Goal: Task Accomplishment & Management: Use online tool/utility

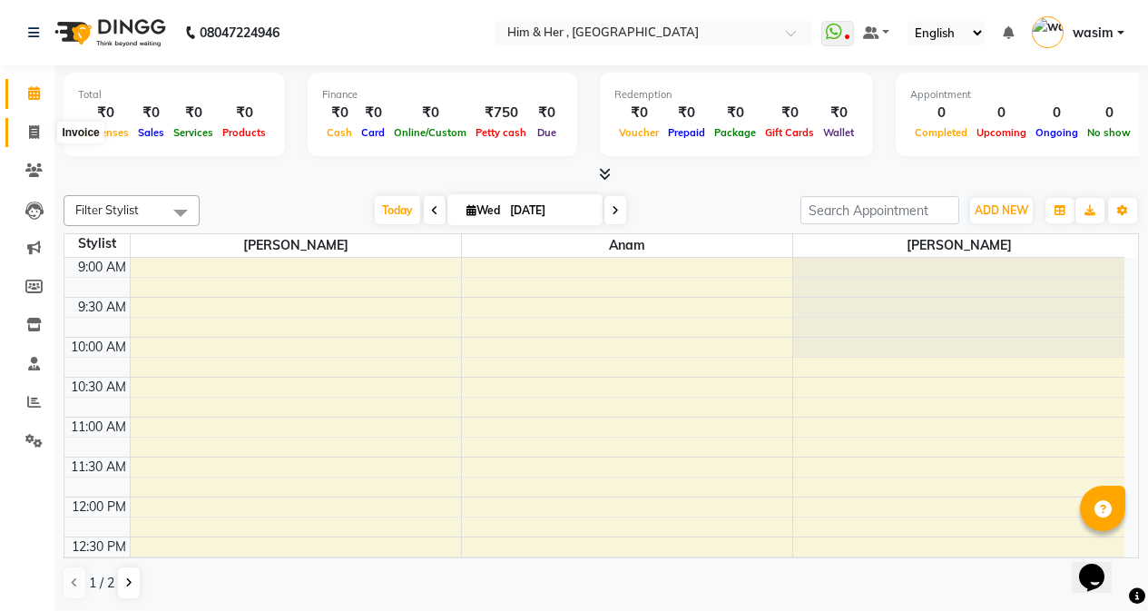
click at [46, 133] on span at bounding box center [34, 133] width 32 height 21
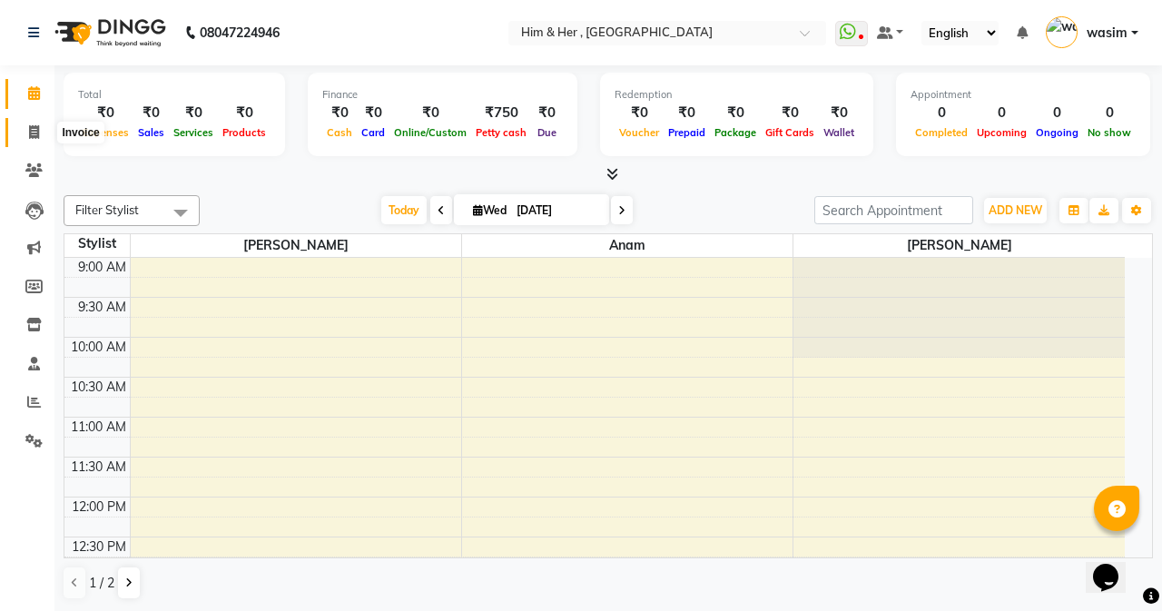
select select "5934"
select select "service"
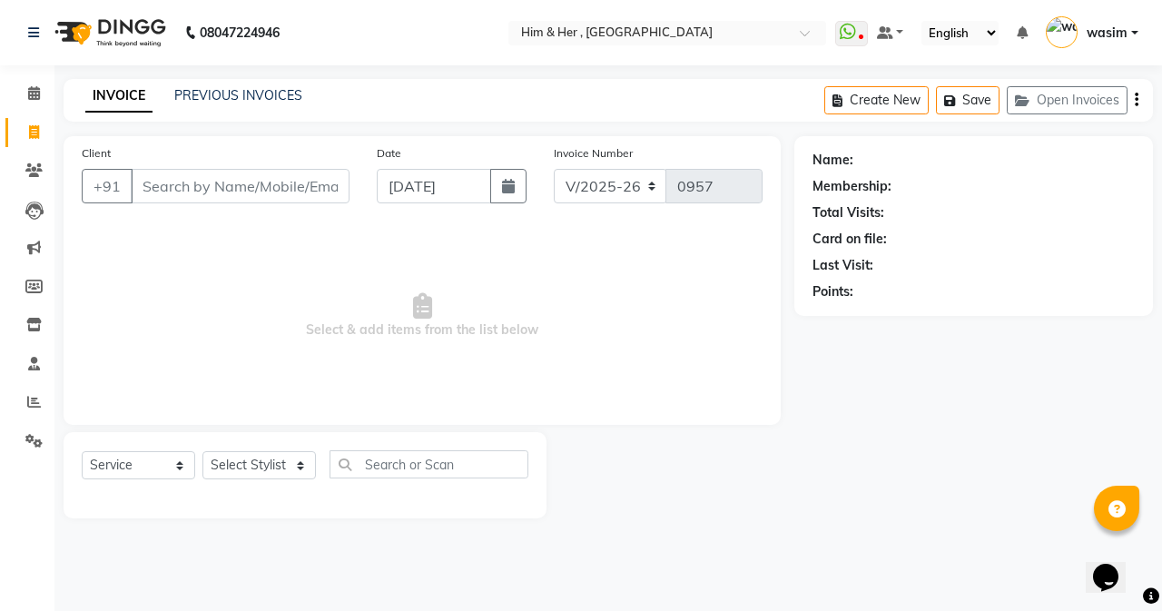
click at [208, 191] on input "Client" at bounding box center [240, 186] width 219 height 34
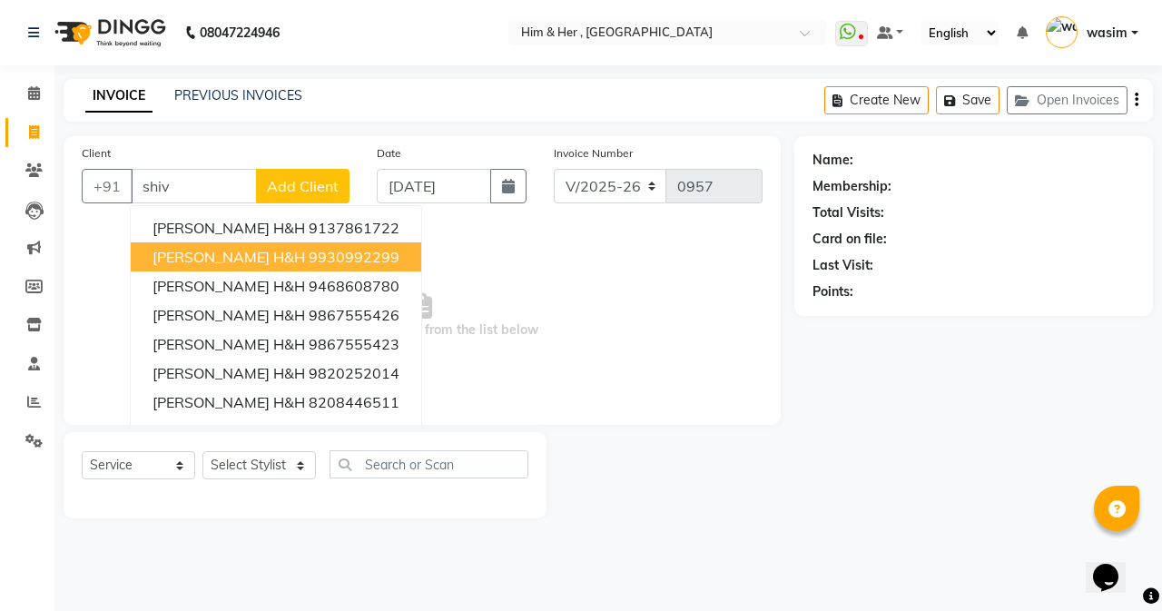
click at [182, 255] on span "[PERSON_NAME] H&H" at bounding box center [228, 257] width 152 height 18
type input "9930992299"
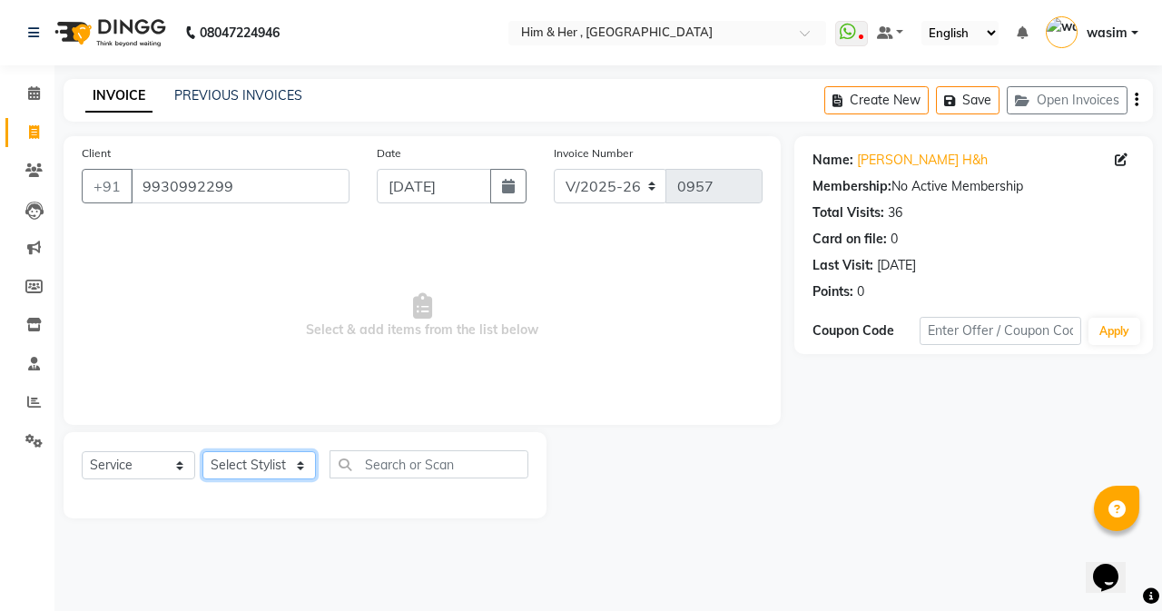
click at [261, 455] on select "Select Stylist [PERSON_NAME] Anam [PERSON_NAME] [PERSON_NAME]" at bounding box center [258, 465] width 113 height 28
select select "42530"
click at [202, 451] on select "Select Stylist [PERSON_NAME] Anam [PERSON_NAME] [PERSON_NAME]" at bounding box center [258, 465] width 113 height 28
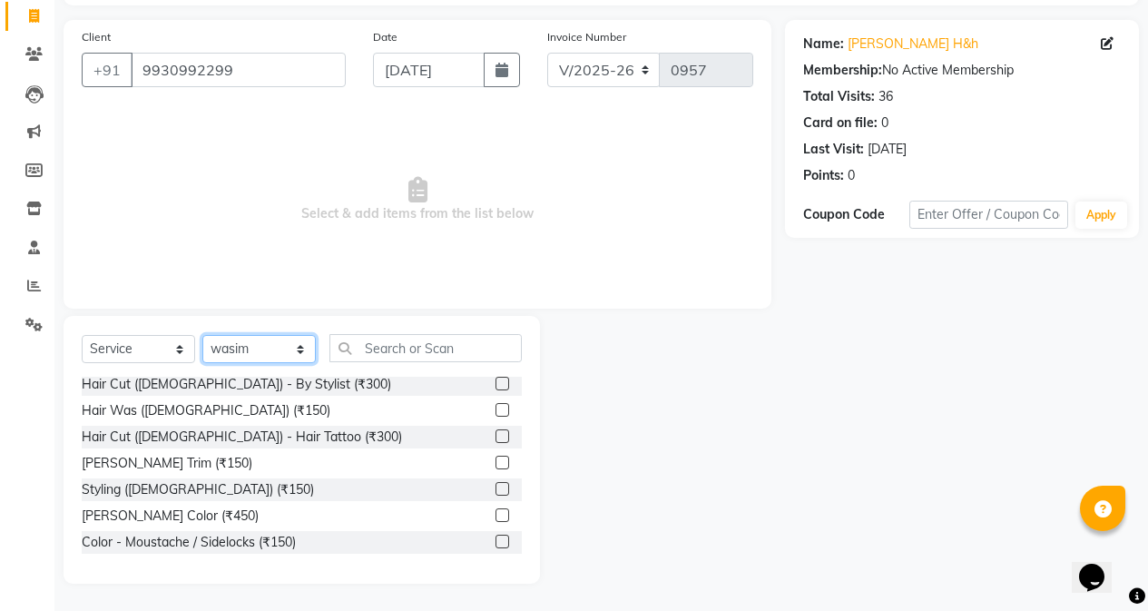
scroll to position [454, 0]
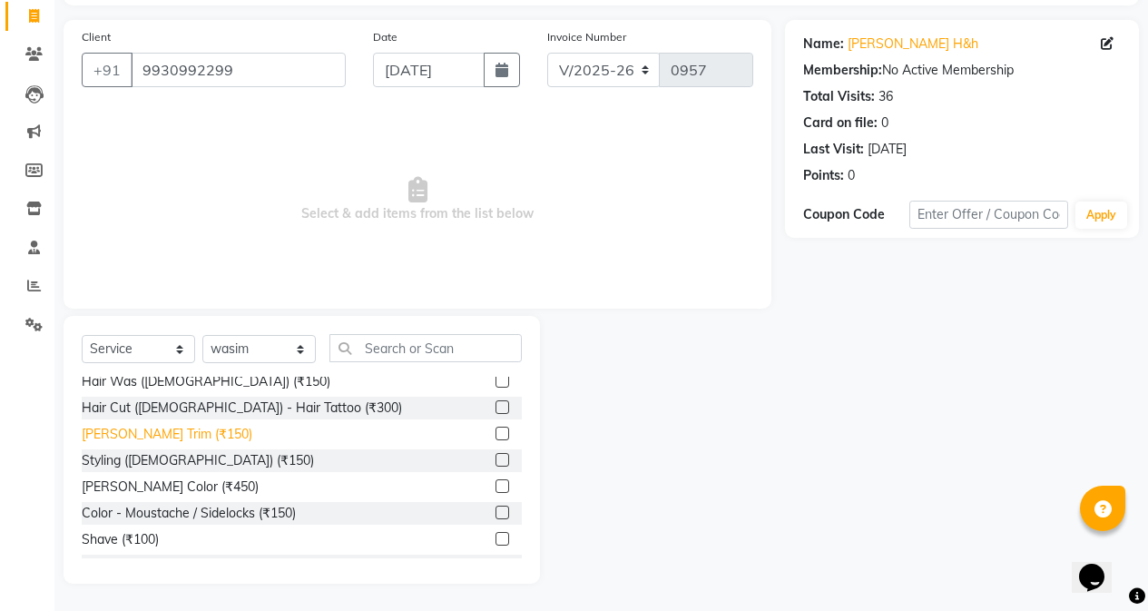
click at [153, 434] on div "[PERSON_NAME] Trim (₹150)" at bounding box center [167, 434] width 171 height 19
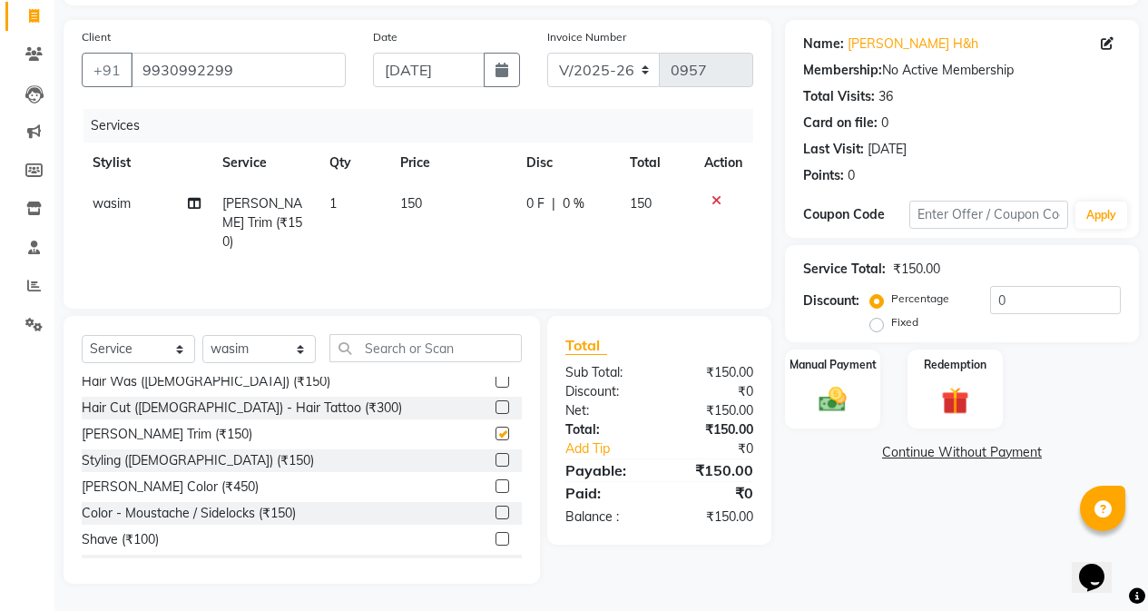
checkbox input "false"
click at [417, 202] on span "150" at bounding box center [411, 203] width 22 height 16
select select "42530"
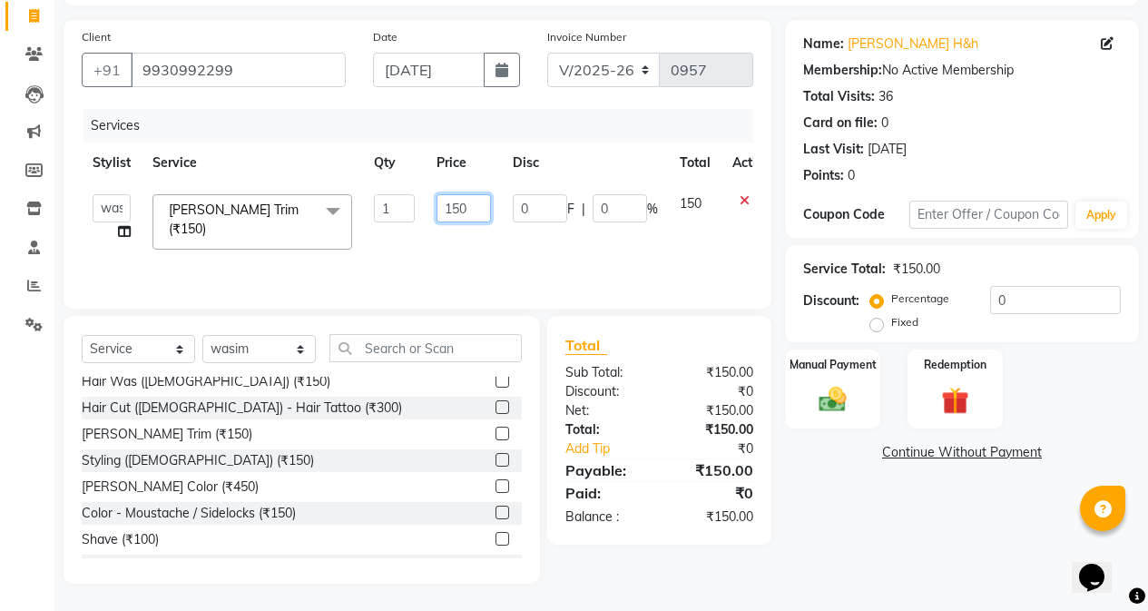
click at [468, 206] on input "150" at bounding box center [464, 208] width 54 height 28
type input "100"
click at [839, 396] on img at bounding box center [833, 399] width 46 height 33
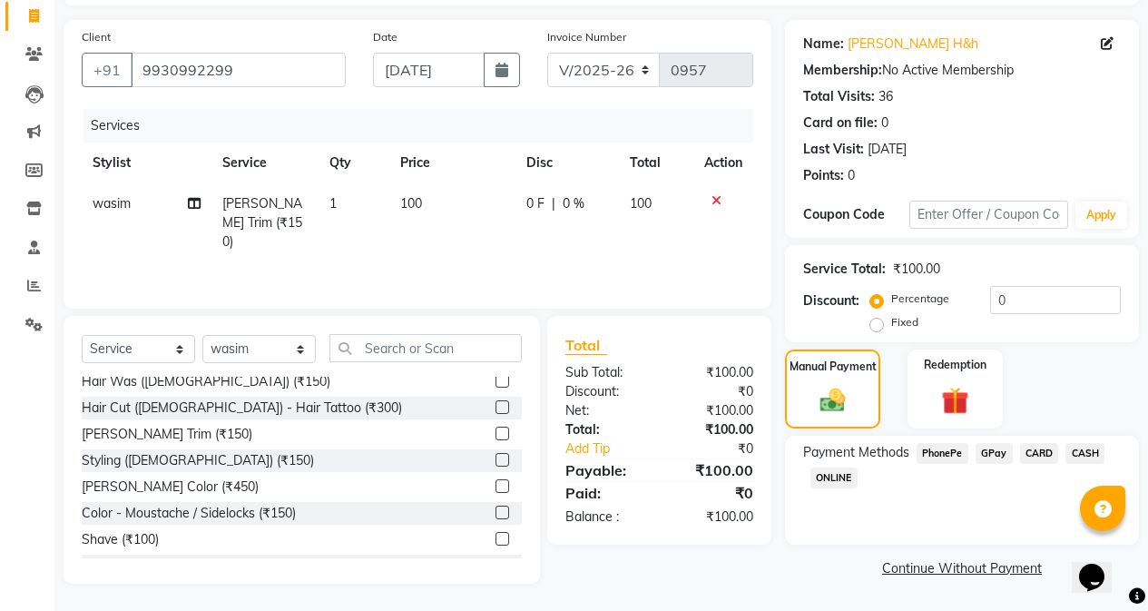
click at [996, 456] on span "GPay" at bounding box center [994, 453] width 37 height 21
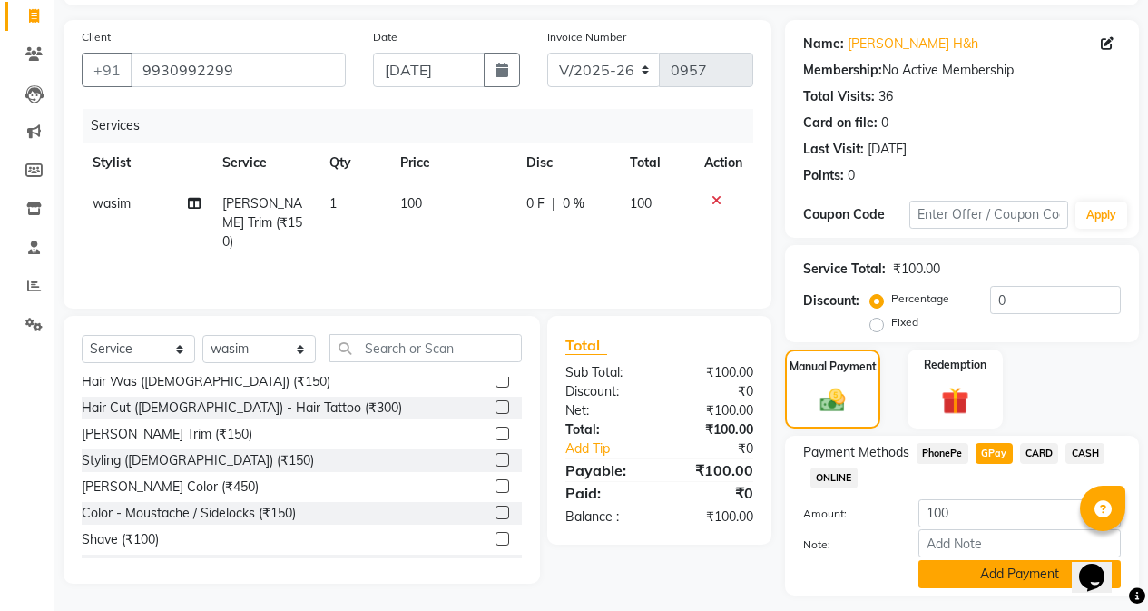
click at [1008, 575] on button "Add Payment" at bounding box center [1019, 574] width 202 height 28
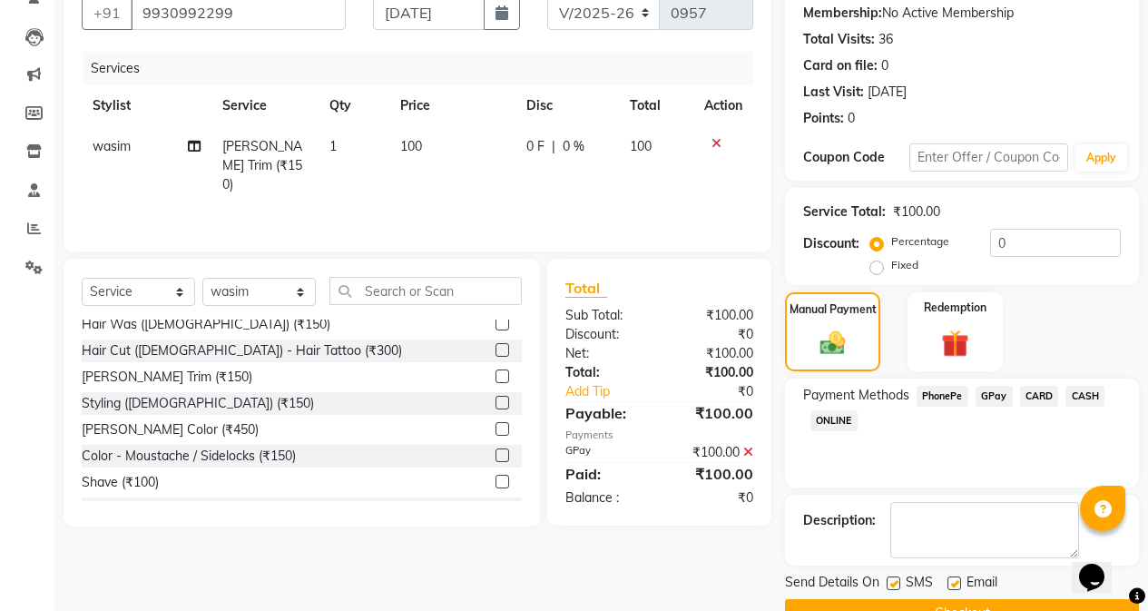
scroll to position [217, 0]
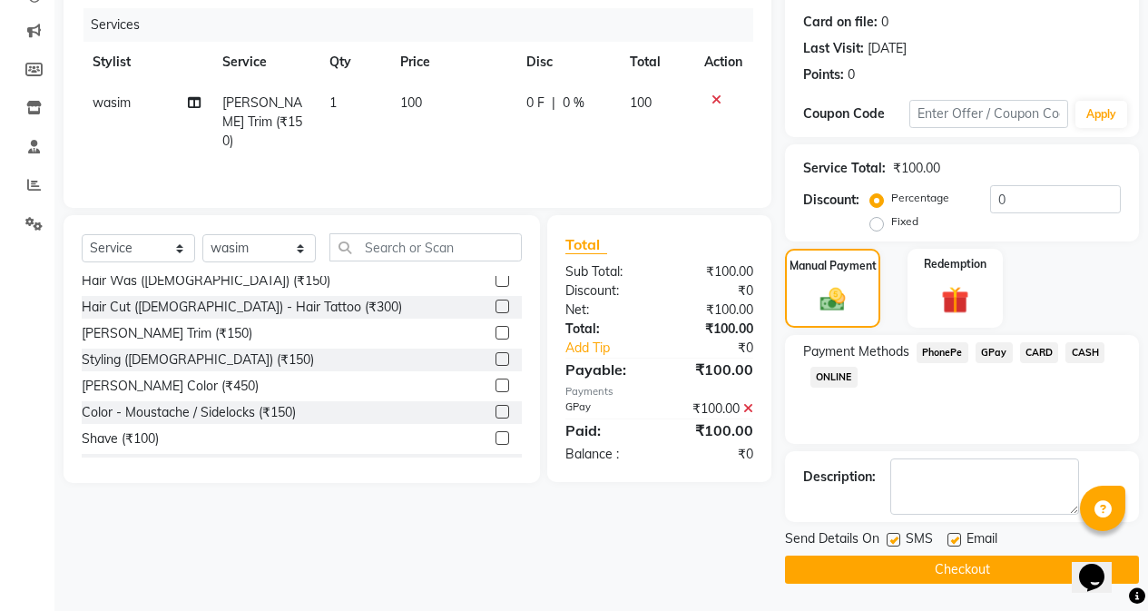
click at [898, 544] on label at bounding box center [894, 540] width 14 height 14
click at [898, 544] on input "checkbox" at bounding box center [893, 541] width 12 height 12
checkbox input "false"
click at [909, 570] on button "Checkout" at bounding box center [962, 569] width 354 height 28
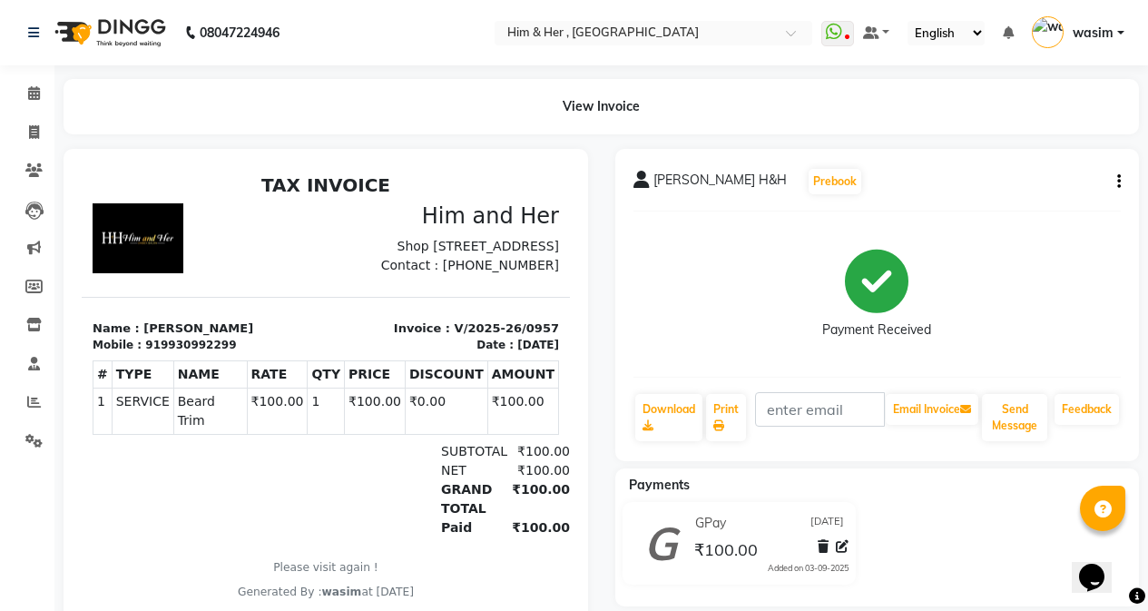
scroll to position [84, 0]
